Goal: Check status: Verify the current state of an ongoing process or item

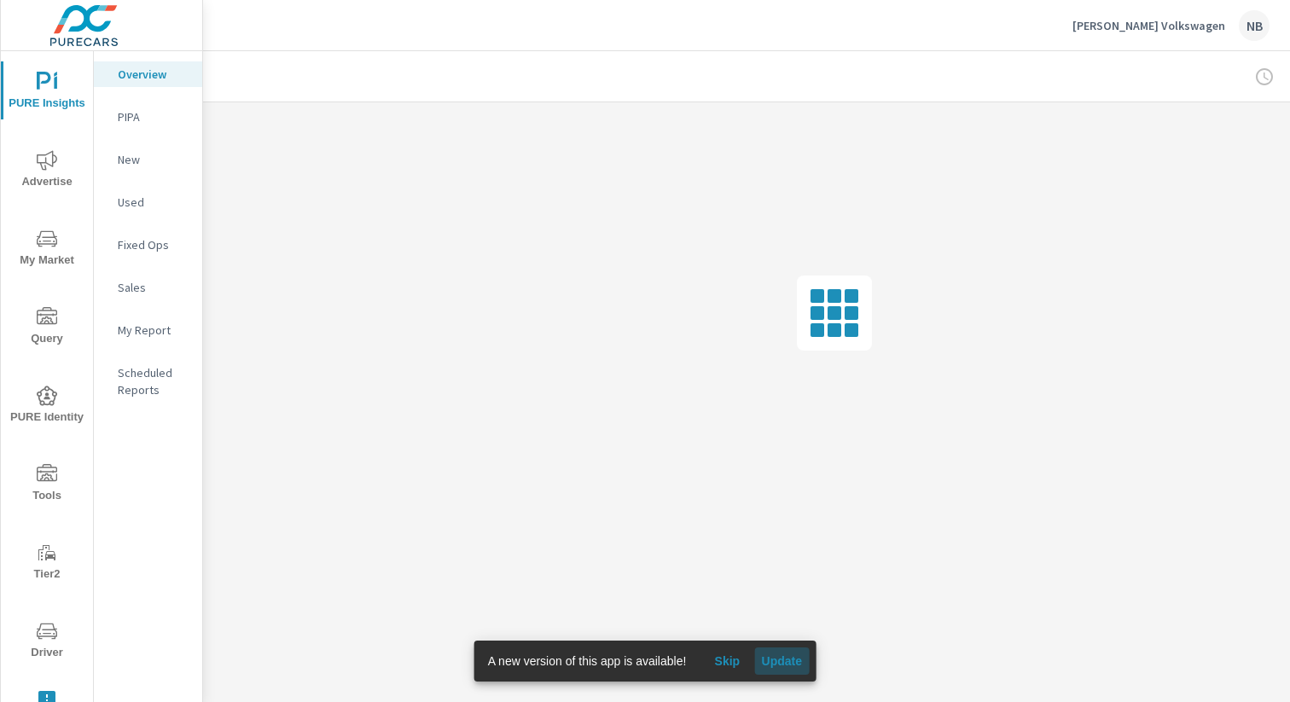
click at [788, 665] on span "Update" at bounding box center [781, 660] width 41 height 15
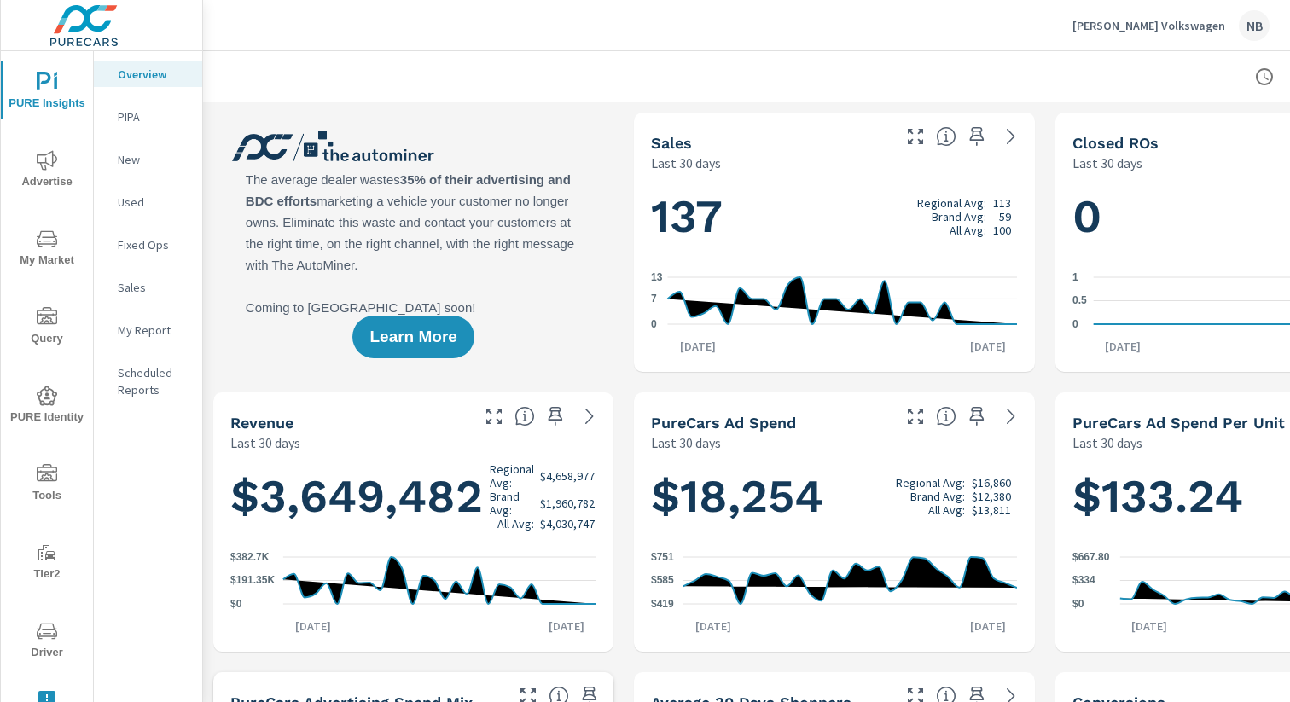
click at [54, 646] on span "Driver" at bounding box center [47, 642] width 82 height 42
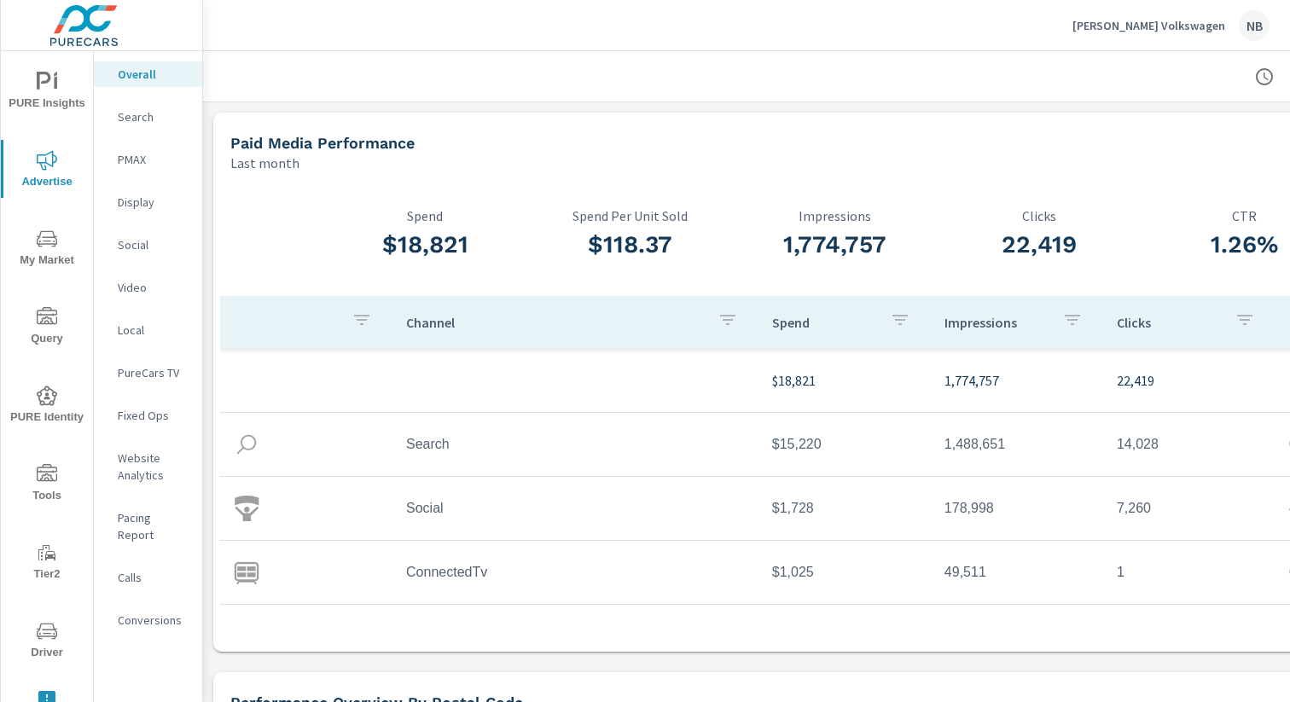
click at [60, 622] on span "Driver" at bounding box center [47, 642] width 82 height 42
